Goal: Check status: Check status

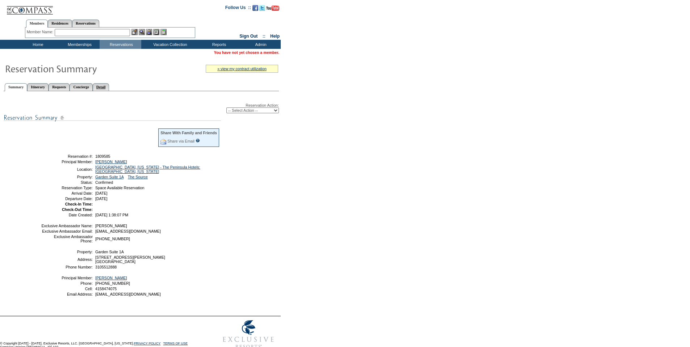
click at [109, 89] on link "Detail" at bounding box center [101, 87] width 17 height 8
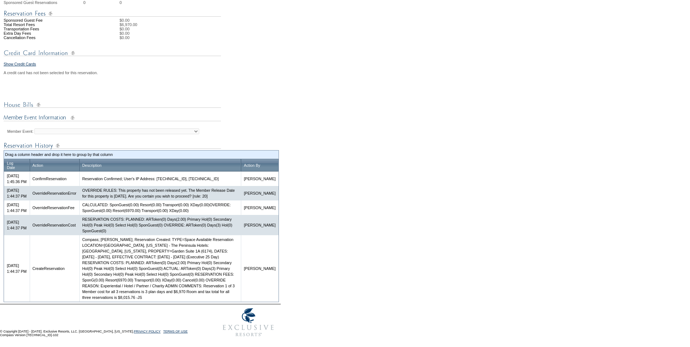
scroll to position [285, 0]
drag, startPoint x: 154, startPoint y: 298, endPoint x: 174, endPoint y: 298, distance: 19.6
click at [174, 298] on td "Compass; [PERSON_NAME]; Reservation Created: TYPE=Space Available Reservation L…" at bounding box center [159, 268] width 161 height 67
copy td "$8,015.76"
click at [126, 289] on td "Compass; [PERSON_NAME]; Reservation Created: TYPE=Space Available Reservation L…" at bounding box center [159, 268] width 161 height 67
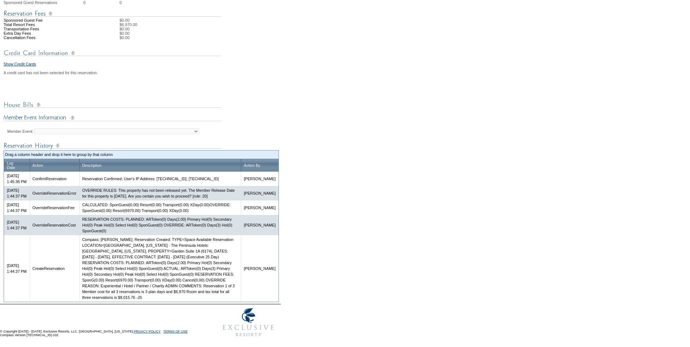
drag, startPoint x: 100, startPoint y: 292, endPoint x: 188, endPoint y: 296, distance: 88.5
click at [188, 296] on td "Compass; [PERSON_NAME]; Reservation Created: TYPE=Space Available Reservation L…" at bounding box center [159, 268] width 161 height 67
copy td "Member cost for all 3 reservations is 3 plan days and $6,970 Room and tax total…"
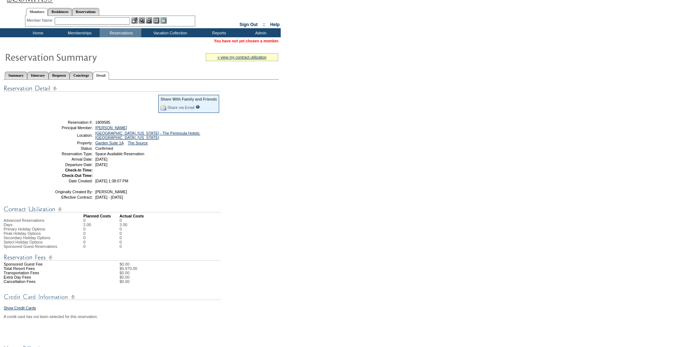
scroll to position [0, 0]
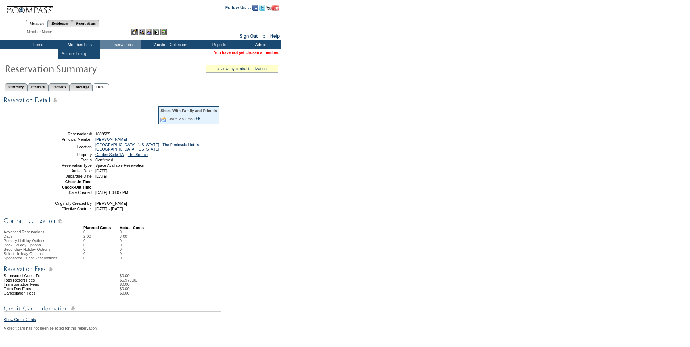
click at [96, 25] on link "Reservations" at bounding box center [85, 24] width 27 height 8
click at [79, 31] on input "text" at bounding box center [69, 32] width 32 height 7
paste input "1808329"
type input "1808329"
click at [91, 31] on img at bounding box center [89, 32] width 6 height 6
